Goal: Find specific page/section: Find specific page/section

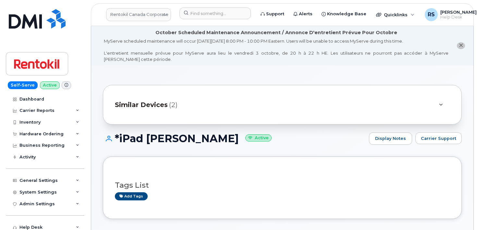
click at [159, 100] on span "Similar Devices" at bounding box center [141, 104] width 53 height 9
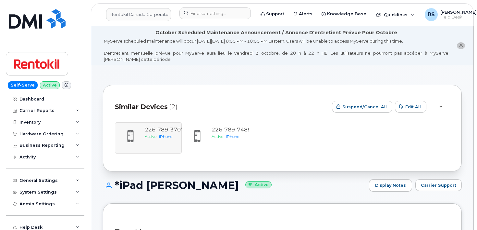
click at [215, 99] on div "Similar Devices (2)" at bounding box center [221, 106] width 212 height 19
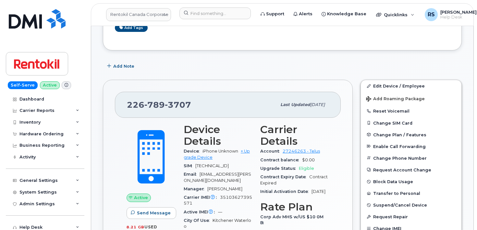
scroll to position [173, 0]
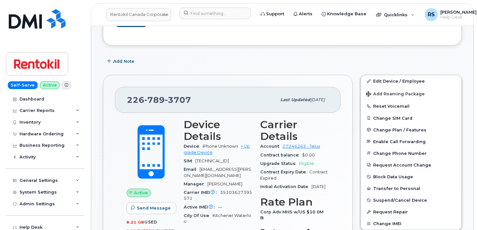
click at [242, 64] on div "Add Note" at bounding box center [282, 61] width 359 height 12
click at [2, 223] on div "Self-Serve Active Dashboard Carrier Reports Monthly Billing Data Daily Data Poo…" at bounding box center [44, 115] width 88 height 230
click at [5, 222] on div "Self-Serve Active Dashboard Carrier Reports Monthly Billing Data Daily Data Poo…" at bounding box center [44, 115] width 88 height 230
click at [5, 221] on div "Self-Serve Active Dashboard Carrier Reports Monthly Billing Data Daily Data Poo…" at bounding box center [44, 115] width 88 height 230
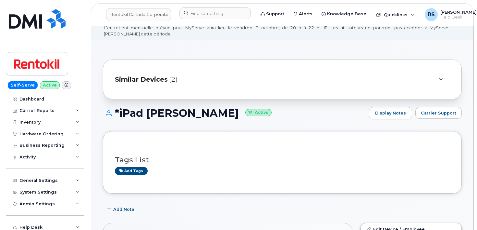
scroll to position [0, 0]
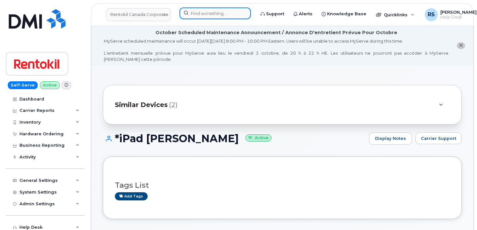
click at [193, 11] on input at bounding box center [215, 13] width 71 height 12
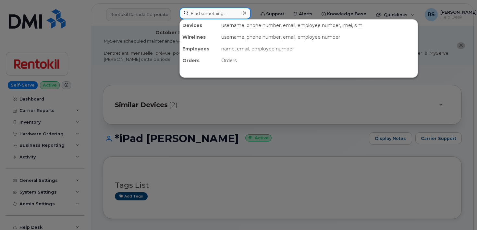
paste input "3148184694"
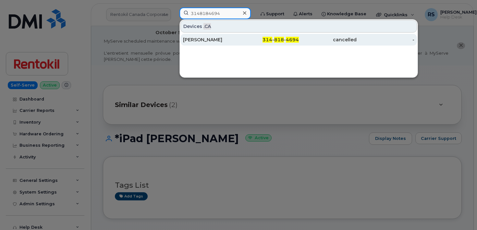
type input "3148184694"
click at [205, 40] on div "[PERSON_NAME]" at bounding box center [212, 39] width 58 height 6
